Goal: Task Accomplishment & Management: Manage account settings

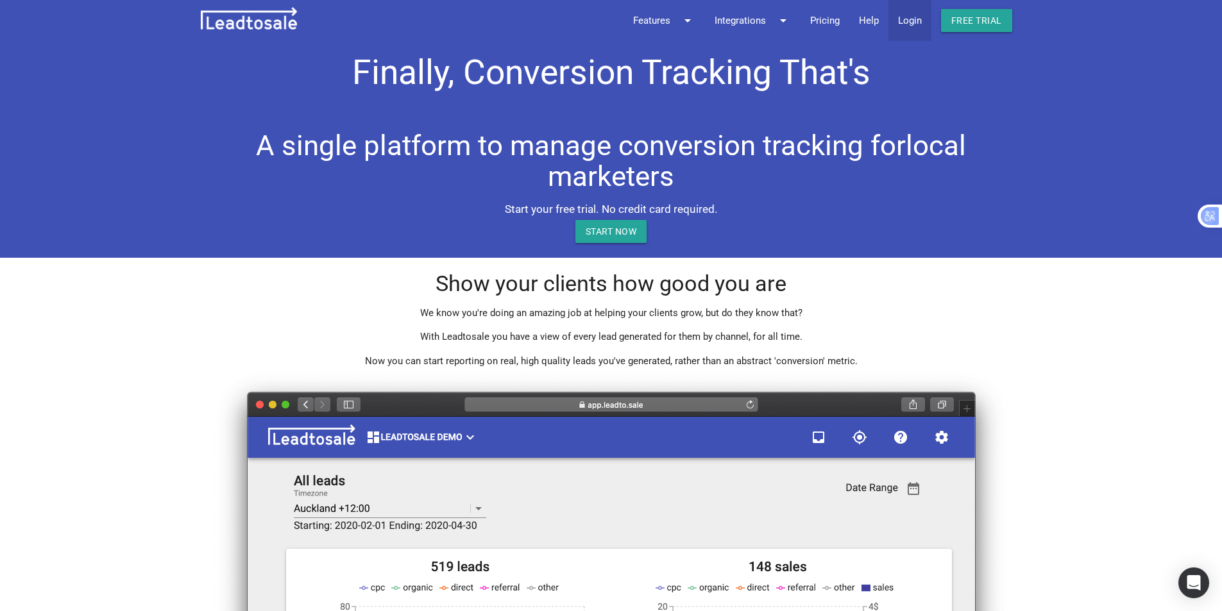
click at [916, 26] on link "Login" at bounding box center [909, 20] width 43 height 41
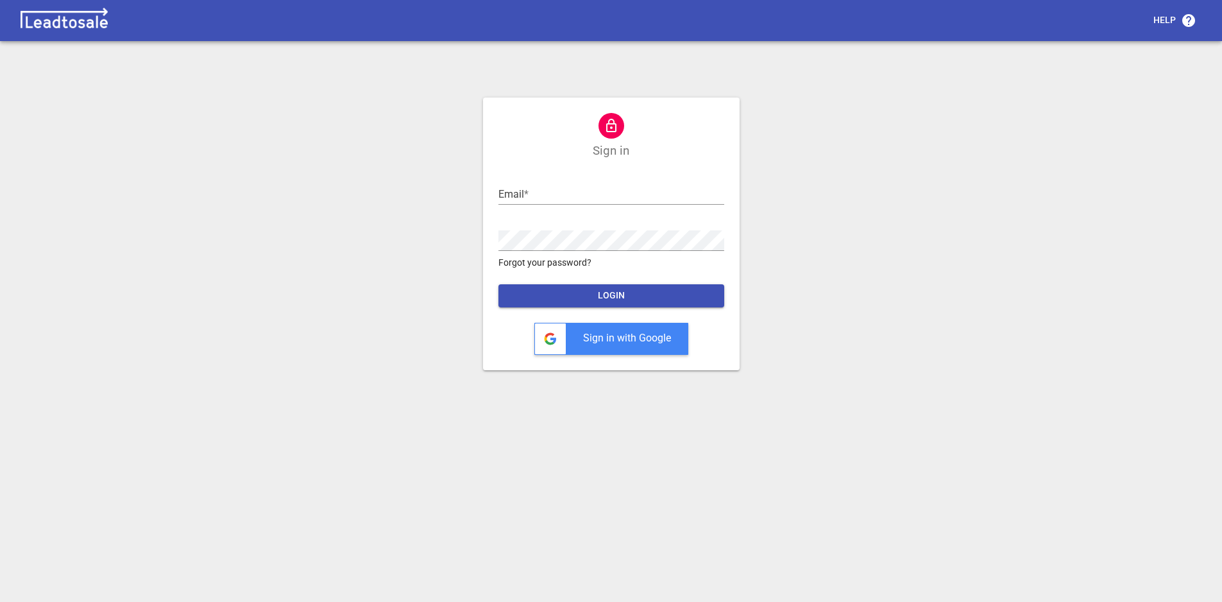
type input "[EMAIL_ADDRESS][DOMAIN_NAME]"
